Goal: Information Seeking & Learning: Learn about a topic

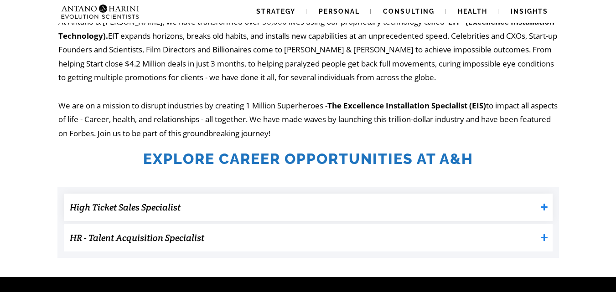
scroll to position [184, 0]
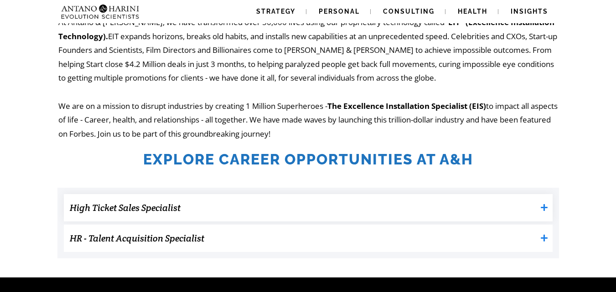
click at [289, 205] on h3 "High Ticket Sales Specialist" at bounding box center [303, 208] width 467 height 18
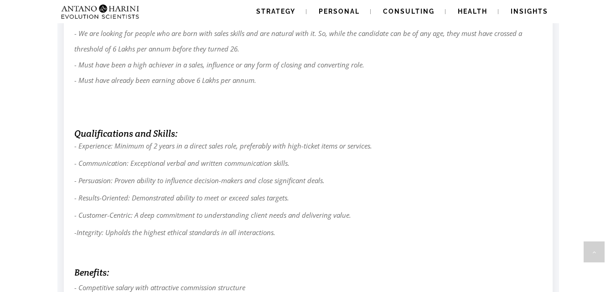
scroll to position [615, 0]
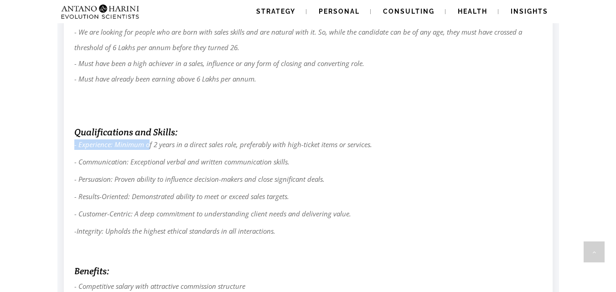
drag, startPoint x: 149, startPoint y: 141, endPoint x: 326, endPoint y: 133, distance: 176.6
click at [326, 133] on div "Key Responsibilities : - Enquiry Management: Engage with enquires generated thr…" at bounding box center [308, 95] width 468 height 582
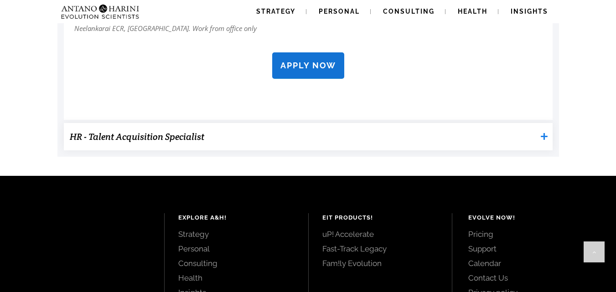
scroll to position [959, 0]
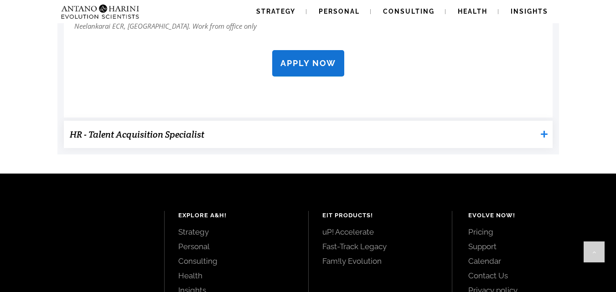
click at [212, 138] on h3 "HR - Talent Acquisition Specialist" at bounding box center [303, 134] width 467 height 18
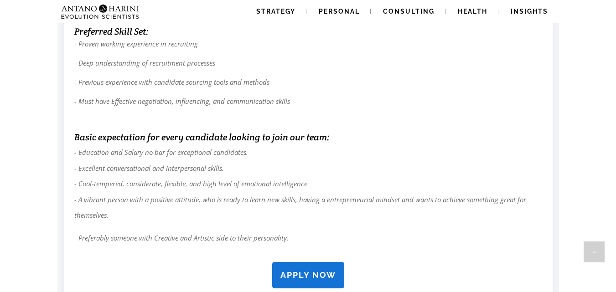
scroll to position [1385, 0]
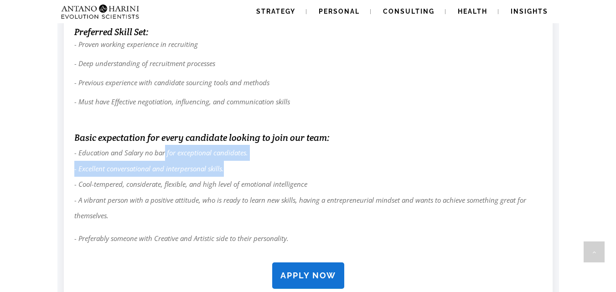
drag, startPoint x: 165, startPoint y: 150, endPoint x: 247, endPoint y: 168, distance: 84.9
click at [247, 168] on p "- Education and Salary no bar for exceptional candidates. - Excellent conversat…" at bounding box center [308, 184] width 468 height 79
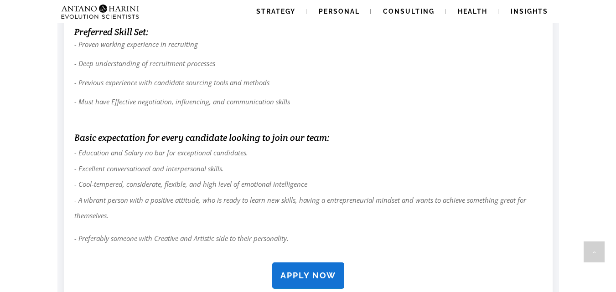
click at [200, 179] on p "- Education and Salary no bar for exceptional candidates. - Excellent conversat…" at bounding box center [308, 184] width 468 height 79
click at [206, 165] on em "- Education and Salary no bar for exceptional candidates. - Excellent conversat…" at bounding box center [300, 184] width 452 height 72
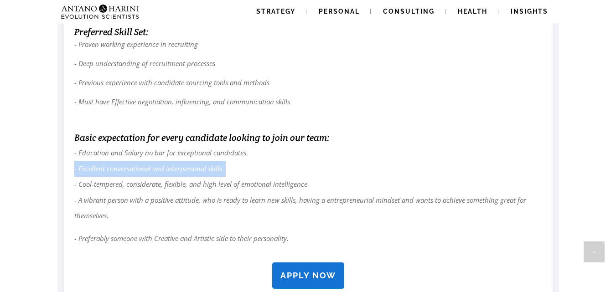
click at [206, 165] on em "- Education and Salary no bar for exceptional candidates. - Excellent conversat…" at bounding box center [300, 184] width 452 height 72
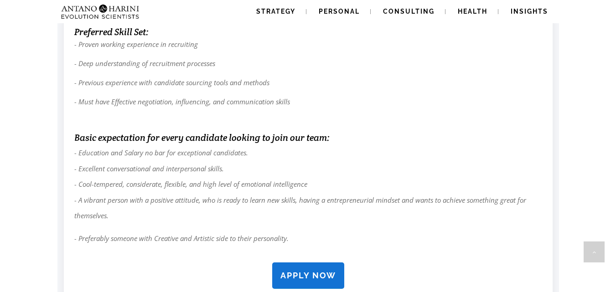
click at [154, 188] on em "- Education and Salary no bar for exceptional candidates. - Excellent conversat…" at bounding box center [300, 184] width 452 height 72
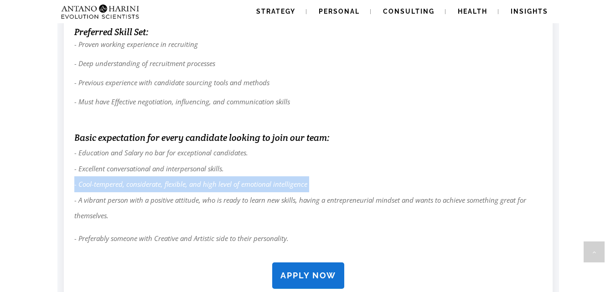
click at [154, 188] on em "- Education and Salary no bar for exceptional candidates. - Excellent conversat…" at bounding box center [300, 184] width 452 height 72
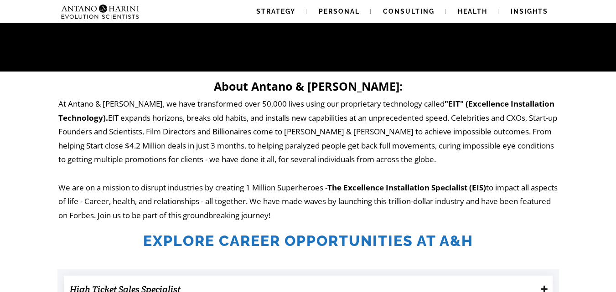
scroll to position [0, 0]
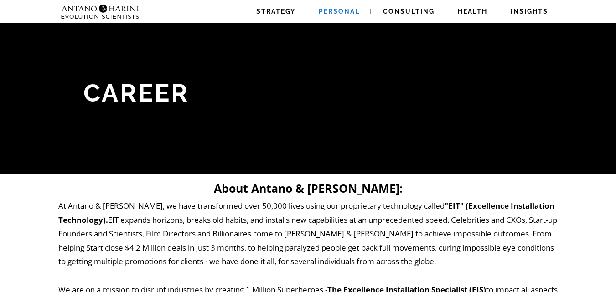
click at [359, 15] on span "Personal" at bounding box center [339, 11] width 41 height 7
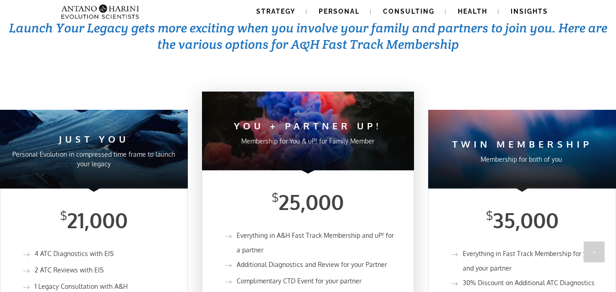
scroll to position [721, 0]
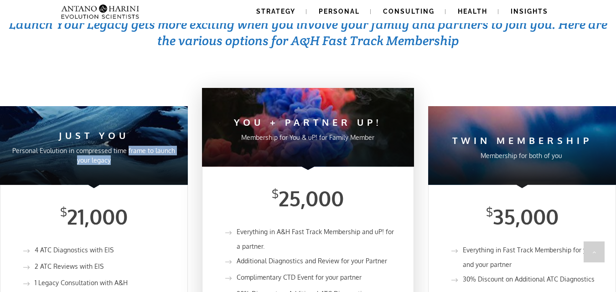
drag, startPoint x: 127, startPoint y: 119, endPoint x: 136, endPoint y: 130, distance: 13.6
click at [136, 146] on p "Personal Evolution in compressed time frame to launch your legacy" at bounding box center [94, 155] width 170 height 19
drag, startPoint x: 239, startPoint y: 108, endPoint x: 374, endPoint y: 106, distance: 134.9
click at [240, 133] on p "Membership for You & uP! for Family Member" at bounding box center [308, 138] width 194 height 10
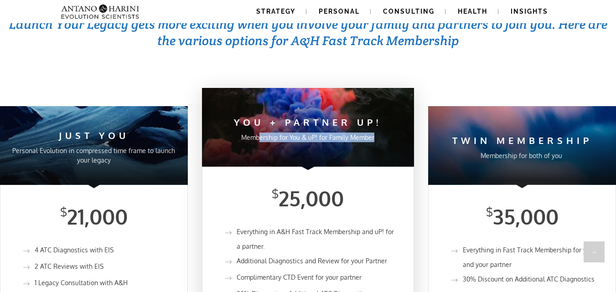
click at [374, 133] on p "Membership for You & uP! for Family Member" at bounding box center [308, 138] width 194 height 10
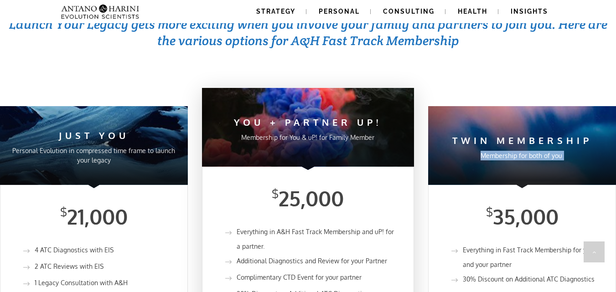
drag, startPoint x: 469, startPoint y: 125, endPoint x: 587, endPoint y: 132, distance: 117.8
click at [587, 151] on p "Membership for both of you" at bounding box center [522, 156] width 170 height 10
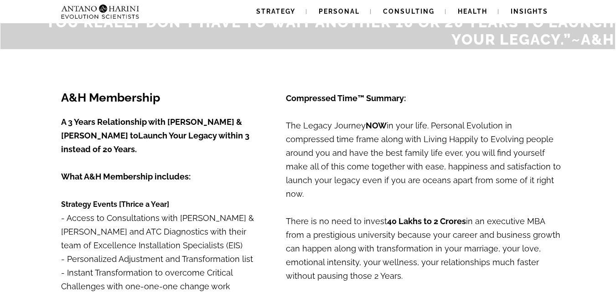
scroll to position [0, 0]
